Goal: Information Seeking & Learning: Learn about a topic

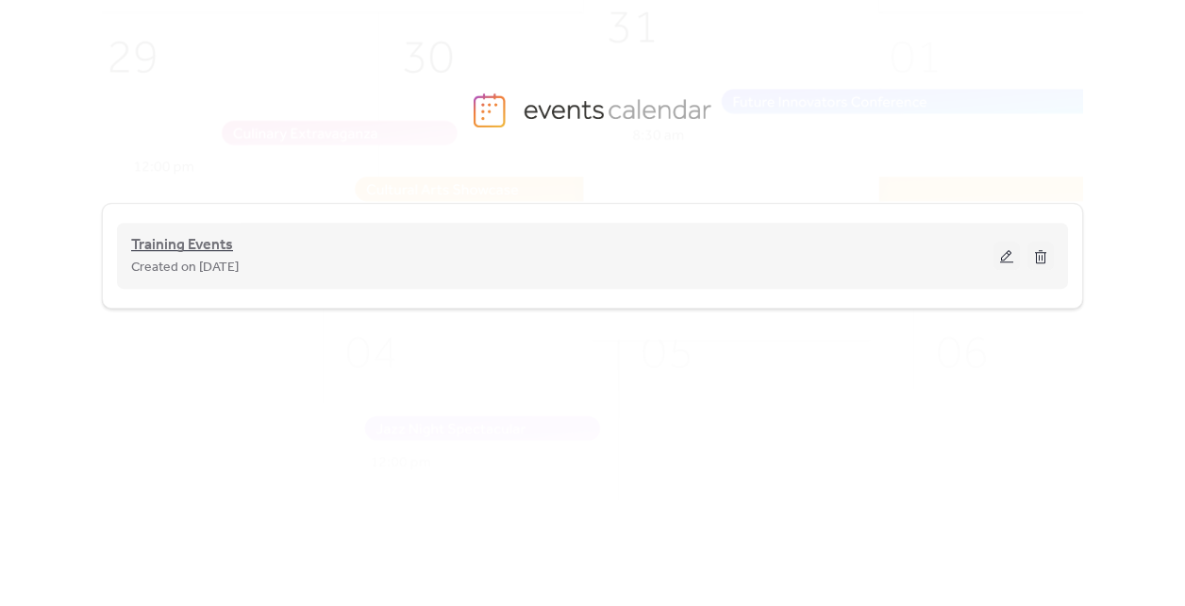
click at [185, 247] on span "Training Events" at bounding box center [182, 245] width 102 height 23
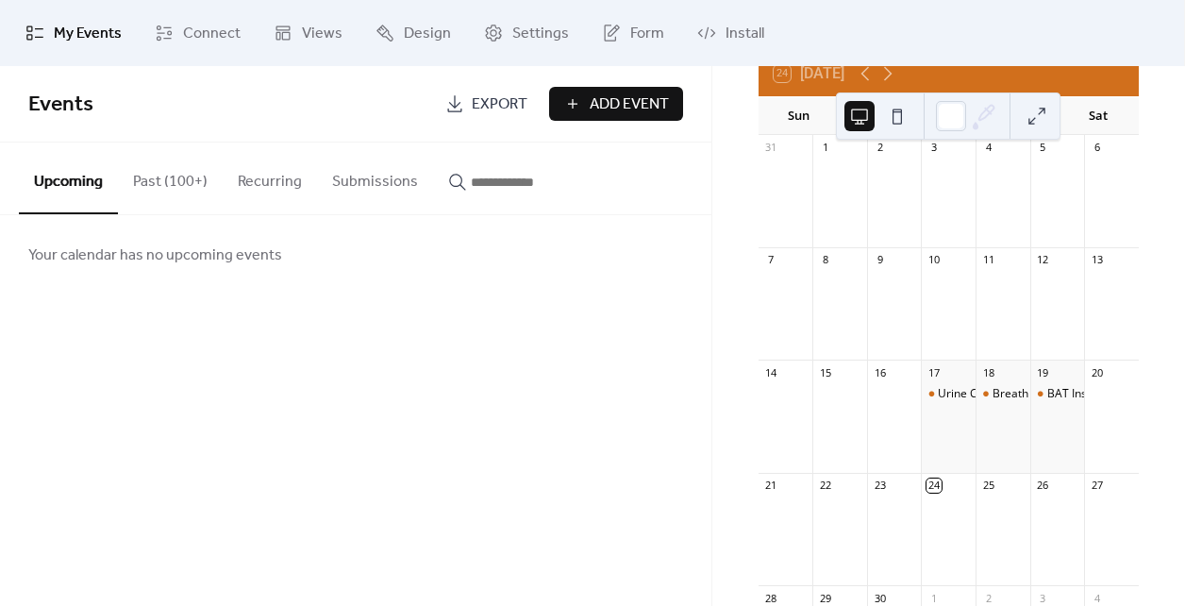
scroll to position [150, 0]
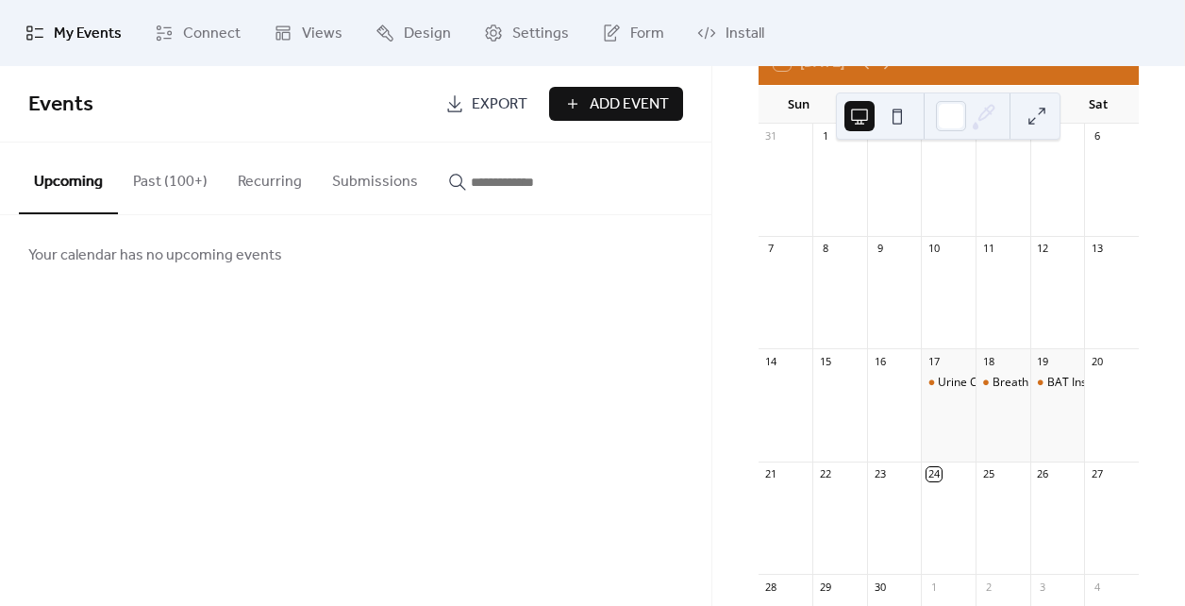
click at [154, 172] on button "Past (100+)" at bounding box center [170, 177] width 105 height 70
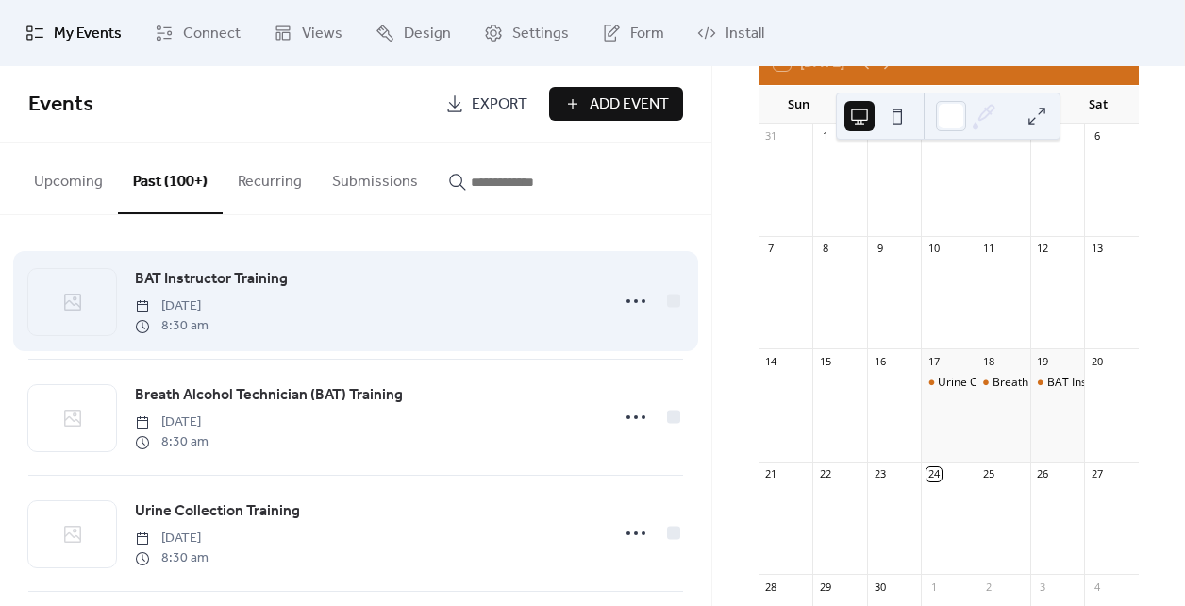
click at [231, 276] on span "BAT Instructor Training" at bounding box center [211, 279] width 153 height 23
click at [634, 295] on icon at bounding box center [636, 301] width 30 height 30
click at [448, 293] on div "BAT Instructor Training [DATE] 8:30 am" at bounding box center [366, 301] width 462 height 68
click at [208, 305] on span "[DATE]" at bounding box center [172, 306] width 74 height 20
click at [258, 280] on span "BAT Instructor Training" at bounding box center [211, 279] width 153 height 23
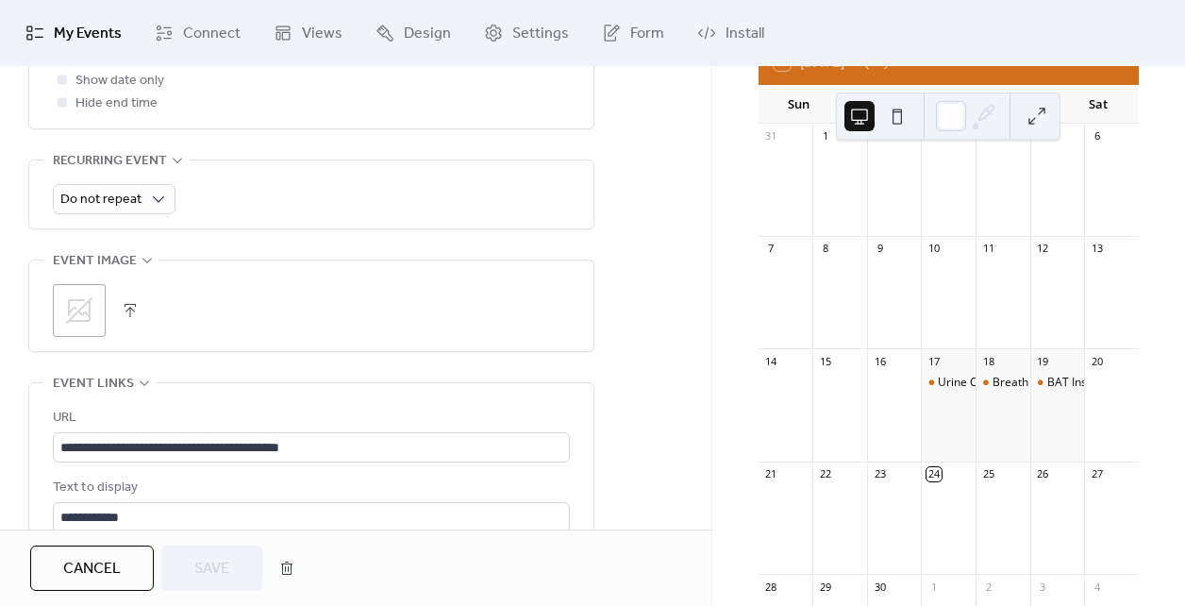
scroll to position [800, 0]
click at [132, 554] on button "Cancel" at bounding box center [92, 567] width 124 height 45
